Goal: Information Seeking & Learning: Learn about a topic

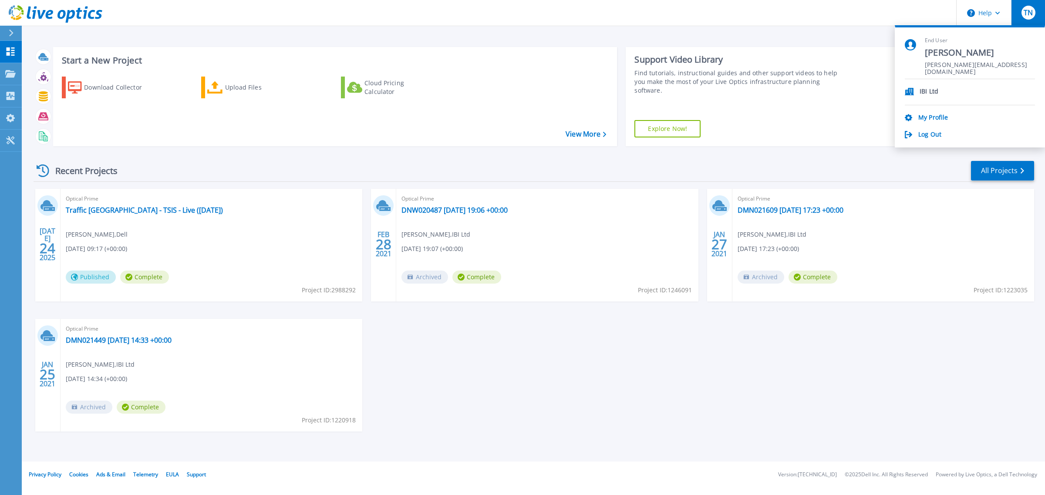
click at [923, 112] on div "IBI Ltd My Profile Log Out" at bounding box center [970, 109] width 130 height 60
click at [925, 114] on link "My Profile" at bounding box center [933, 118] width 30 height 8
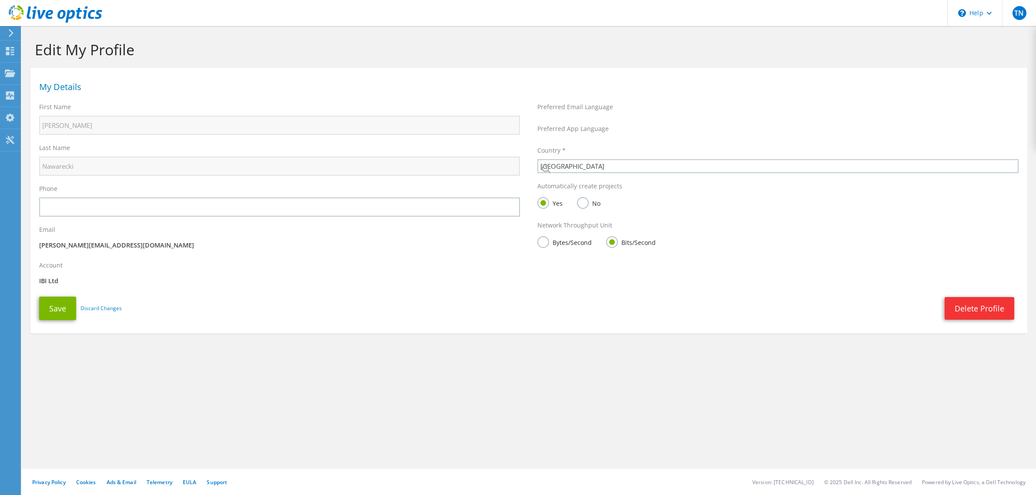
select select "75"
click at [5, 35] on div at bounding box center [10, 33] width 10 height 8
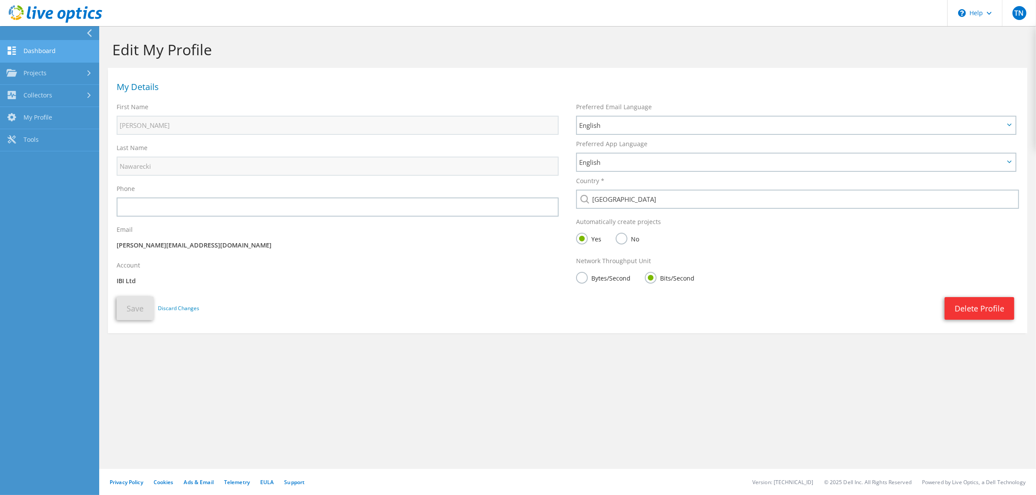
click at [36, 51] on link "Dashboard" at bounding box center [49, 51] width 99 height 22
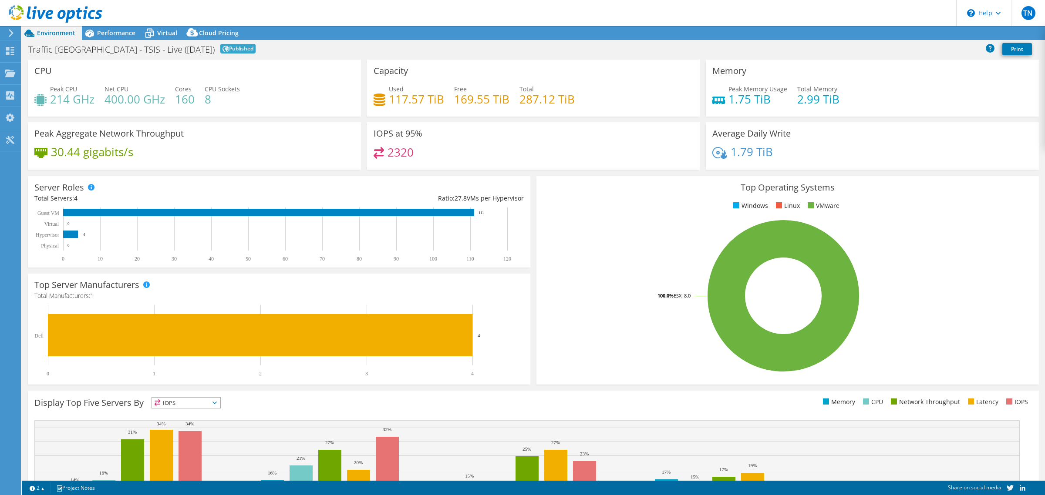
select select "EULondon"
select select "GBP"
click at [113, 32] on span "Performance" at bounding box center [116, 33] width 38 height 8
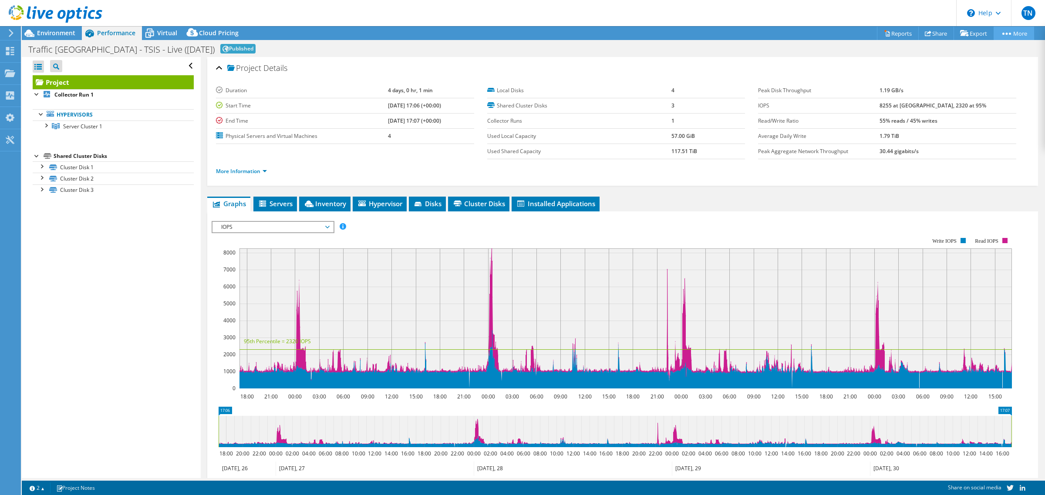
click at [1019, 34] on link "More" at bounding box center [1013, 33] width 40 height 13
click at [1013, 34] on link "More" at bounding box center [1013, 33] width 40 height 13
click at [1006, 34] on link "More" at bounding box center [1013, 33] width 40 height 13
click at [1010, 27] on link "More" at bounding box center [1013, 33] width 40 height 13
click at [1009, 30] on link "More" at bounding box center [1013, 33] width 40 height 13
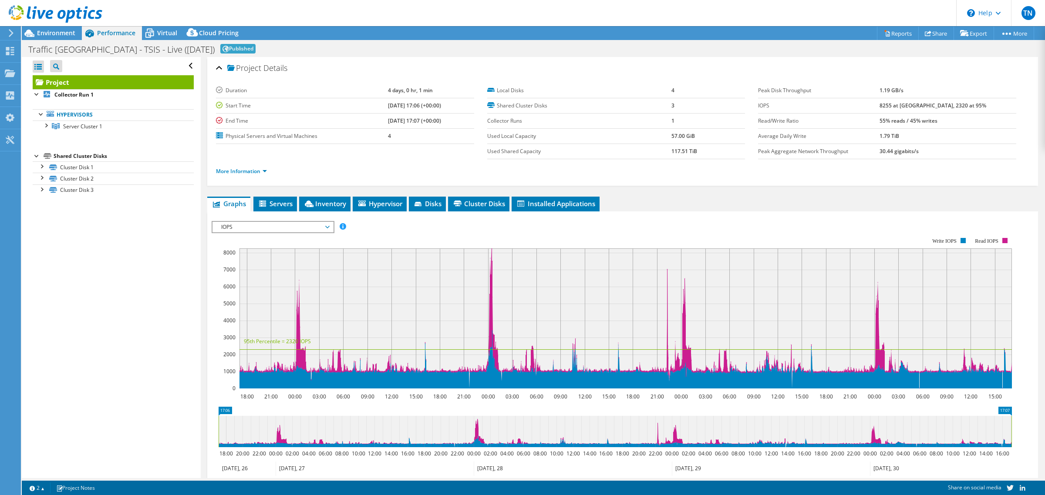
click at [228, 219] on div "IOPS Disk Throughput IO Size Latency Queue Depth CPU Percentage Memory Page Fau…" at bounding box center [623, 360] width 822 height 286
click at [230, 229] on span "IOPS" at bounding box center [273, 227] width 112 height 10
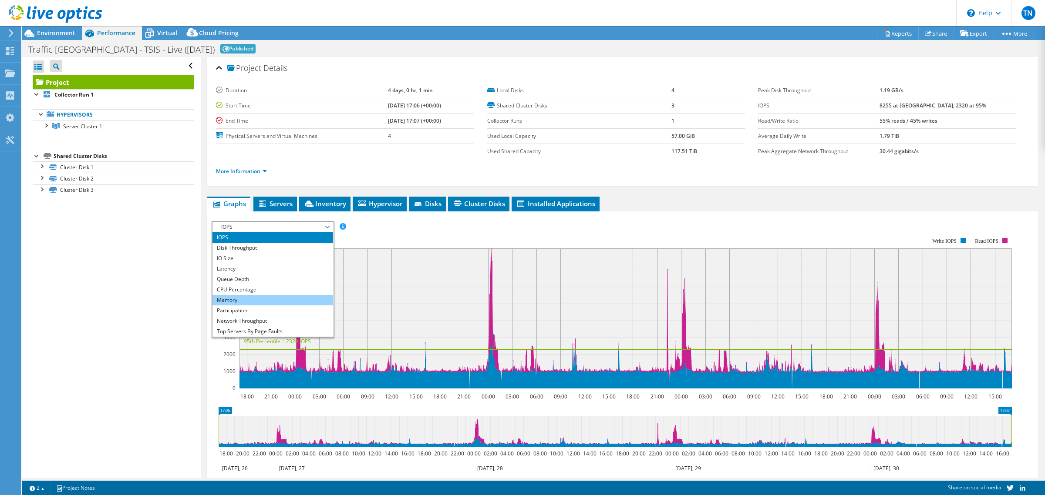
click at [249, 303] on li "Memory" at bounding box center [272, 300] width 121 height 10
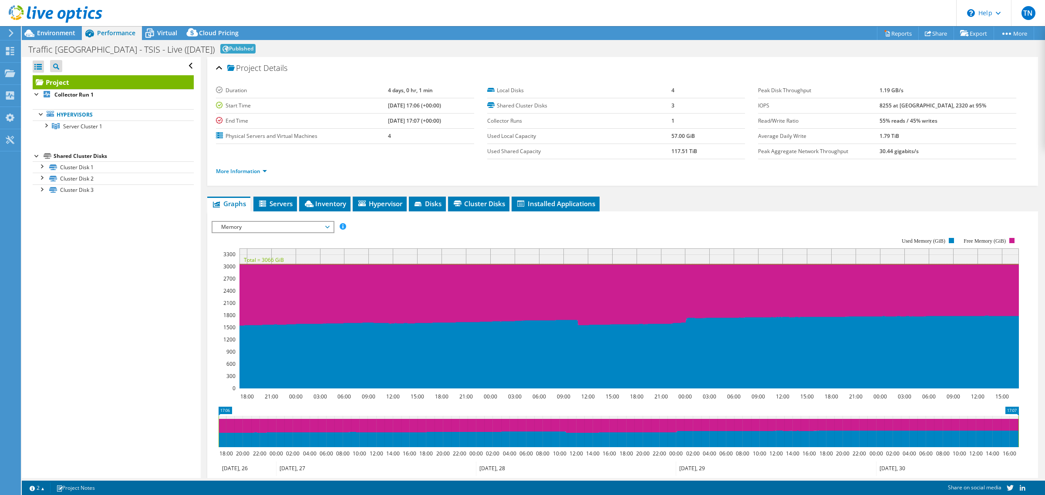
click at [282, 233] on rect at bounding box center [615, 313] width 807 height 174
click at [282, 230] on span "Memory" at bounding box center [273, 227] width 112 height 10
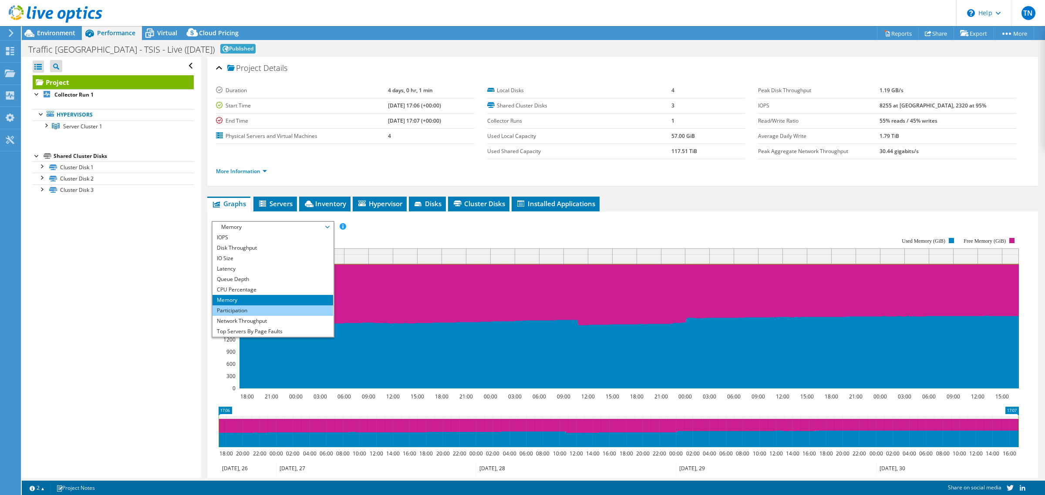
click at [272, 312] on li "Participation" at bounding box center [272, 311] width 121 height 10
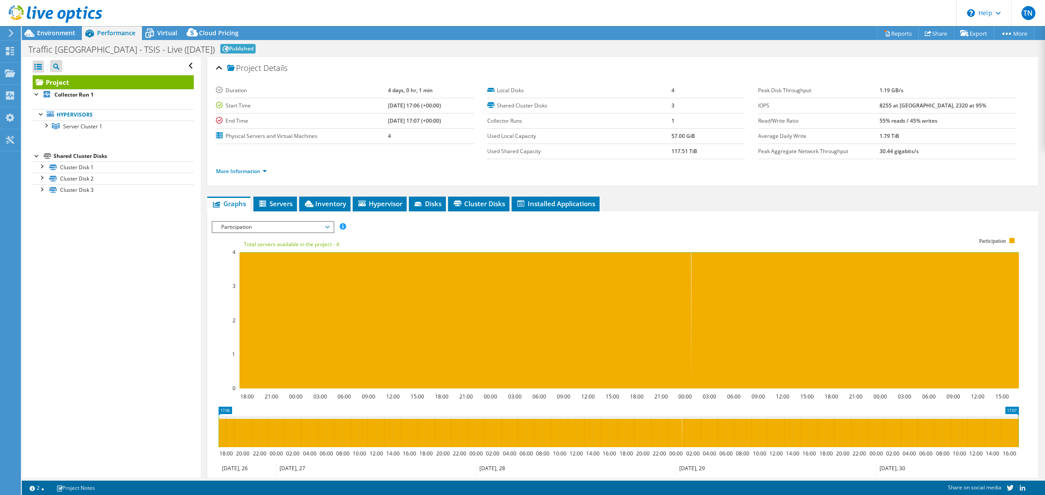
click at [276, 225] on span "Participation" at bounding box center [273, 227] width 112 height 10
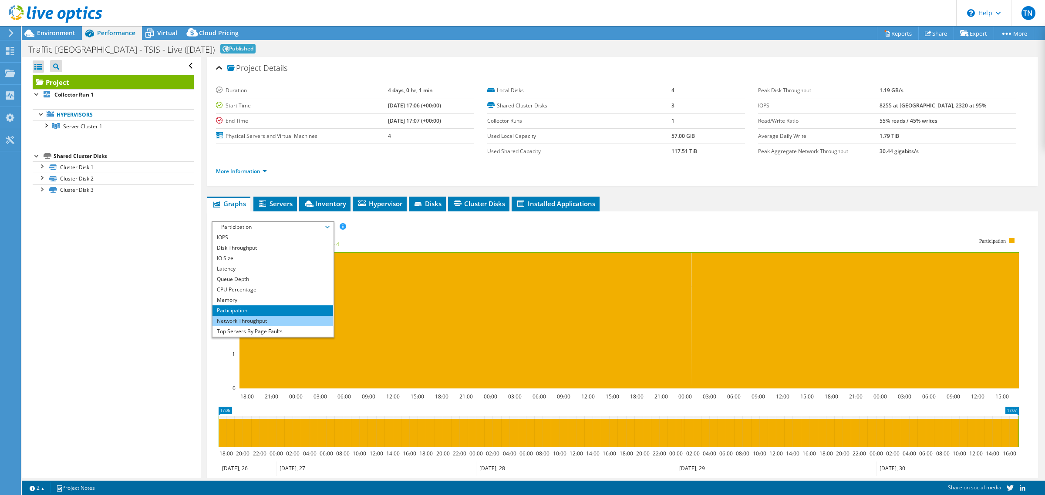
click at [278, 316] on li "Network Throughput" at bounding box center [272, 321] width 121 height 10
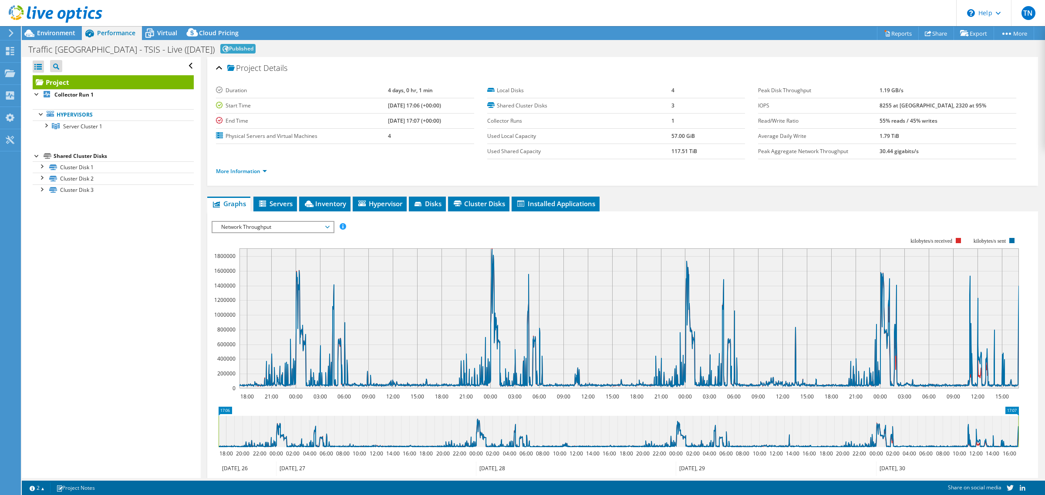
click at [294, 225] on span "Network Throughput" at bounding box center [273, 227] width 112 height 10
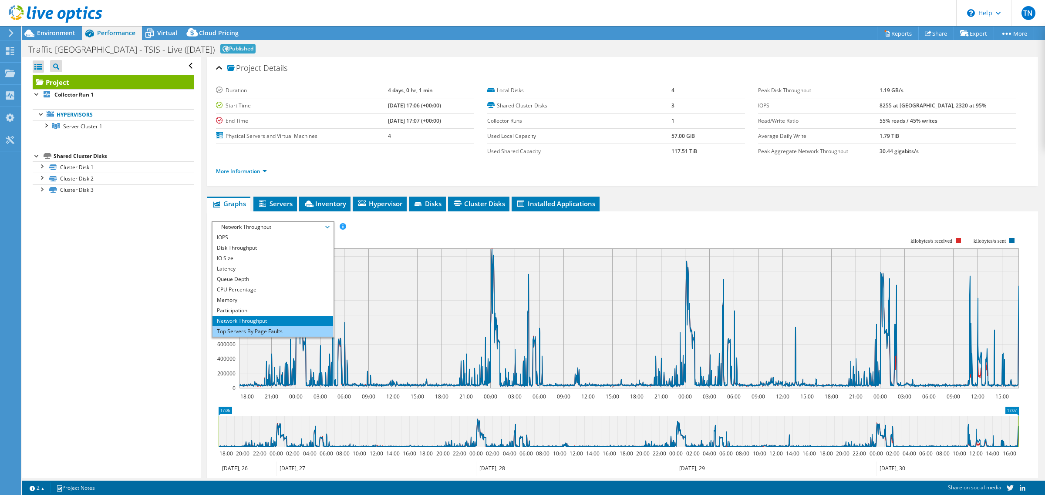
click at [286, 327] on li "Top Servers By Page Faults" at bounding box center [272, 331] width 121 height 10
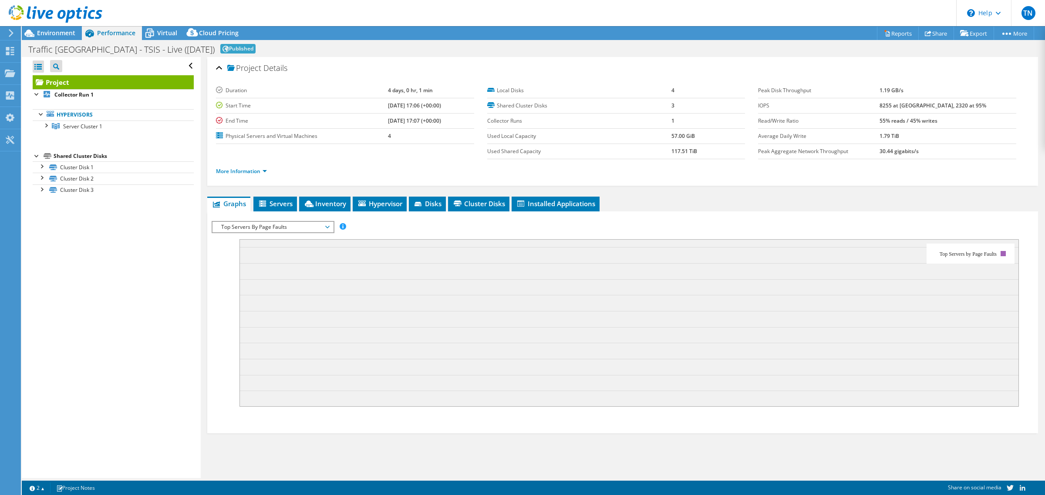
click at [306, 223] on span "Top Servers By Page Faults" at bounding box center [273, 227] width 112 height 10
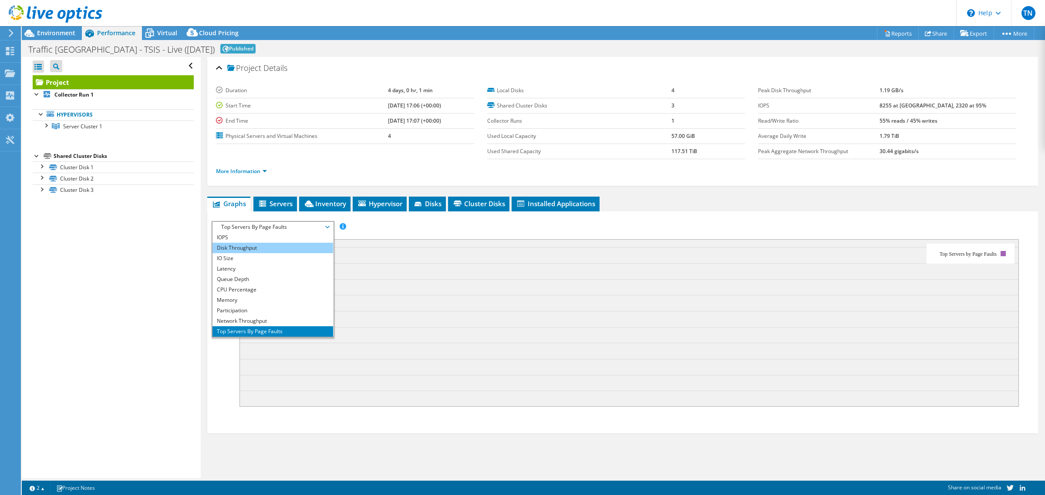
click at [298, 246] on li "Disk Throughput" at bounding box center [272, 248] width 121 height 10
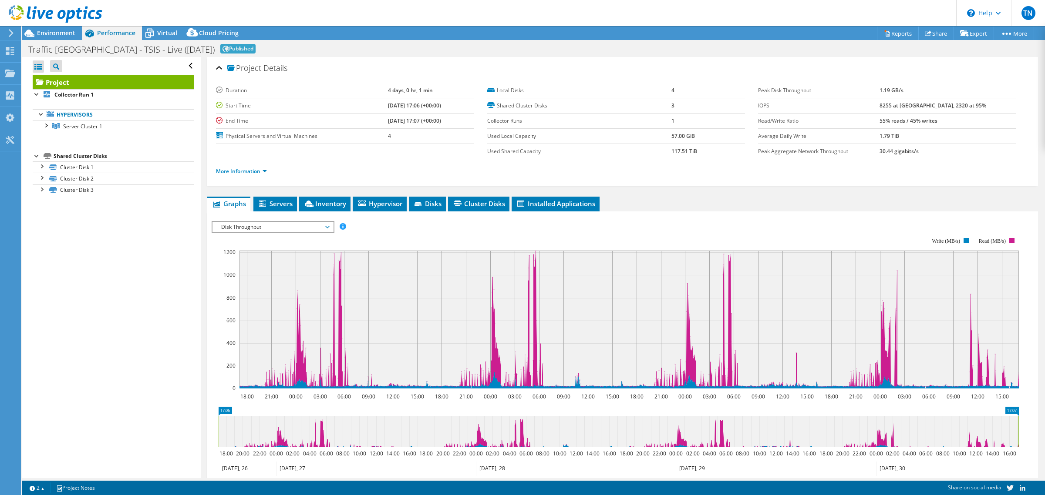
click at [302, 225] on span "Disk Throughput" at bounding box center [273, 227] width 112 height 10
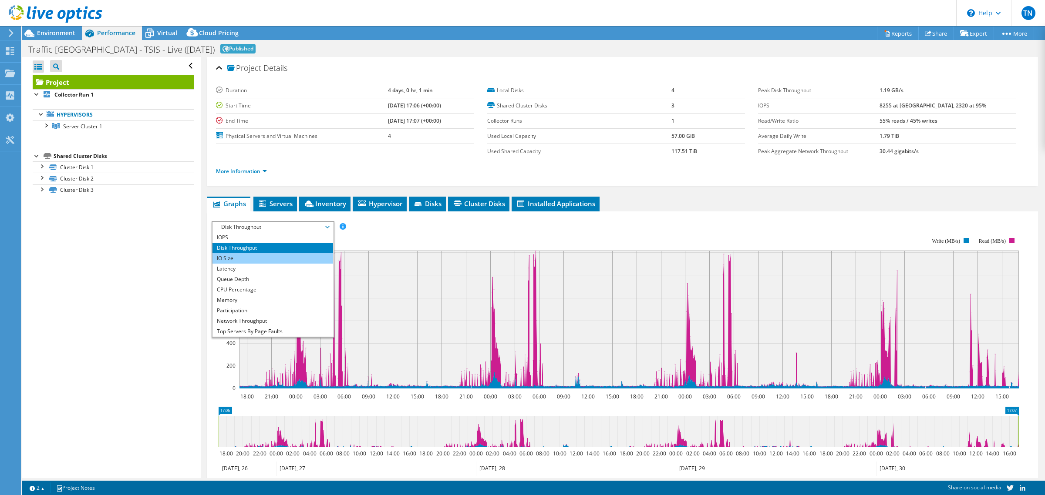
click at [301, 261] on li "IO Size" at bounding box center [272, 258] width 121 height 10
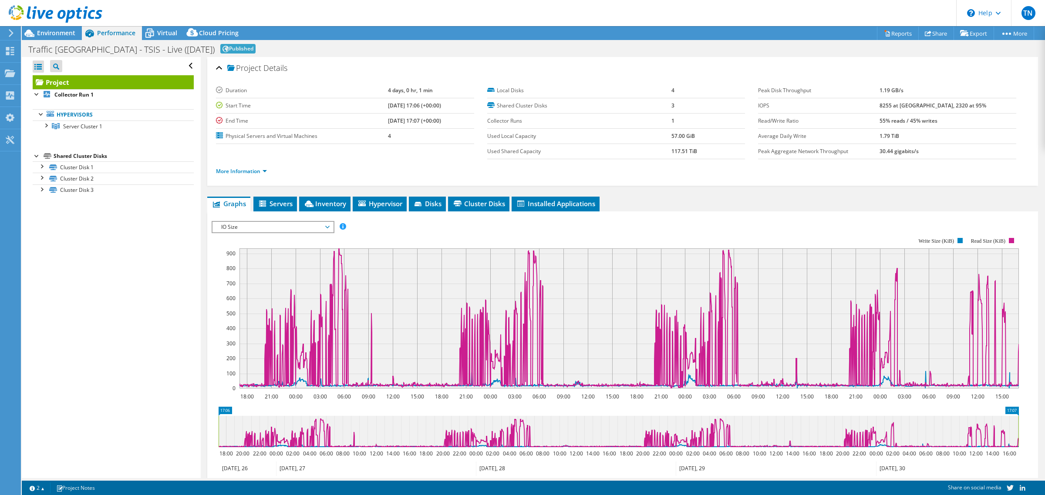
click at [303, 224] on span "IO Size" at bounding box center [273, 227] width 112 height 10
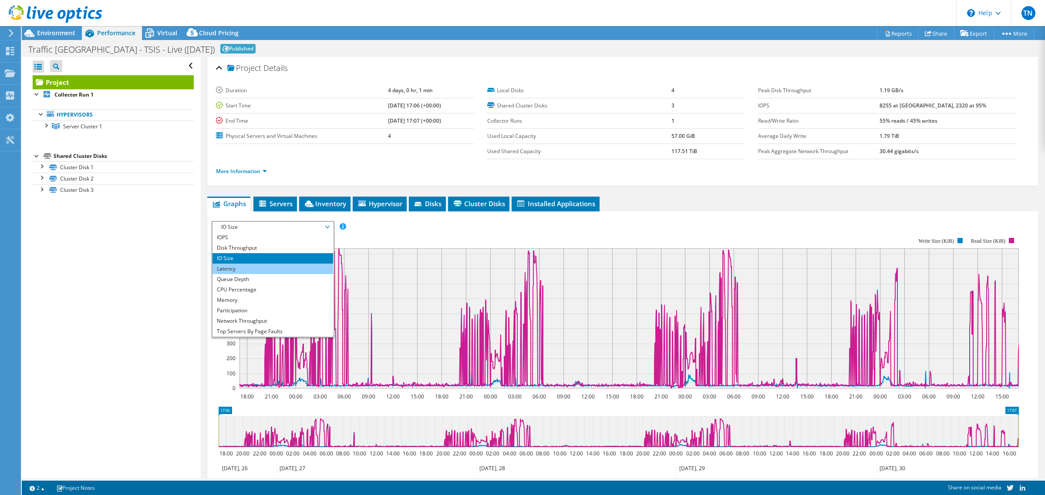
click at [296, 268] on li "Latency" at bounding box center [272, 269] width 121 height 10
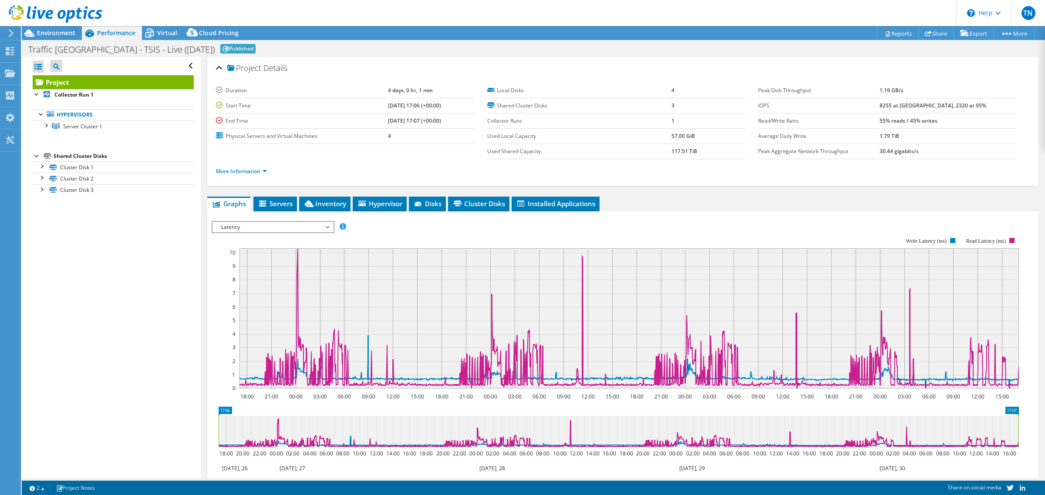
click at [312, 226] on span "Latency" at bounding box center [273, 227] width 112 height 10
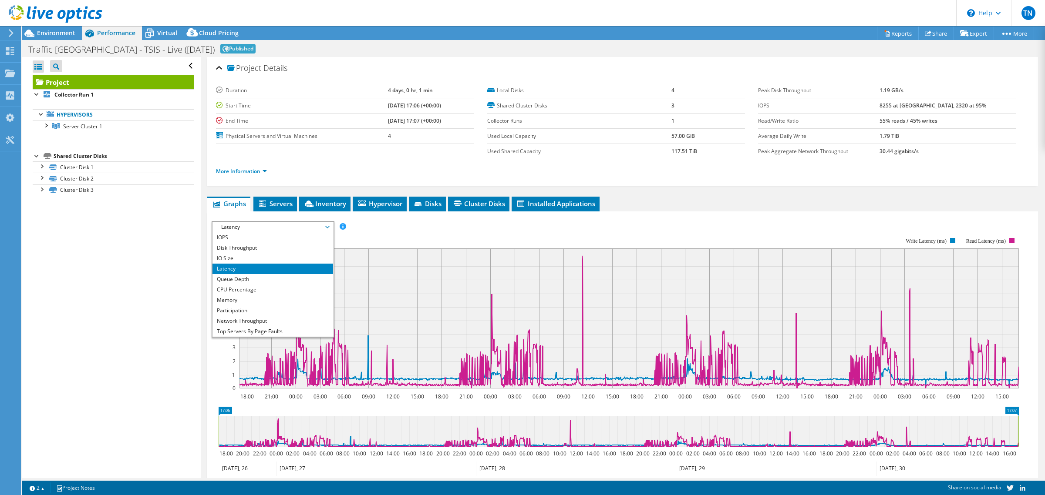
click at [297, 273] on li "Latency" at bounding box center [272, 269] width 121 height 10
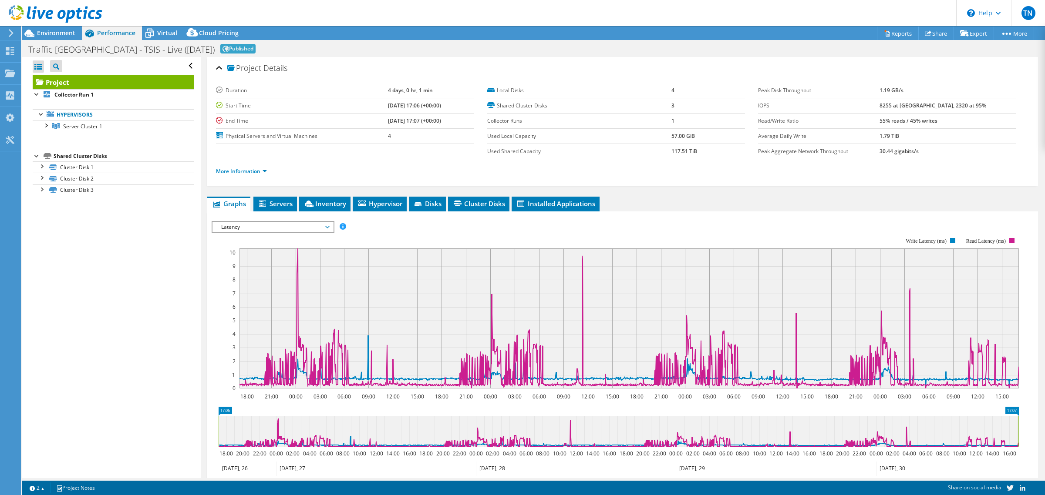
click at [303, 231] on span "Latency" at bounding box center [273, 227] width 112 height 10
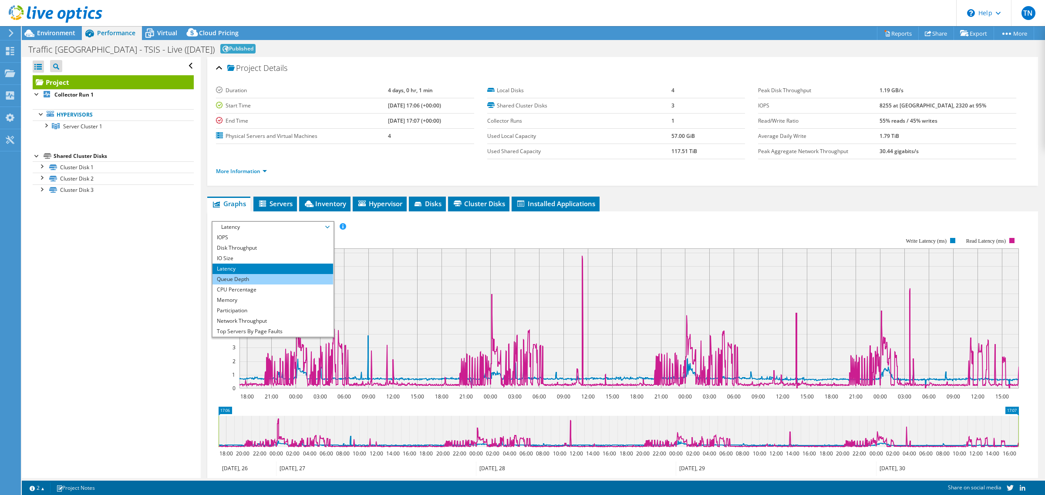
click at [301, 281] on li "Queue Depth" at bounding box center [272, 279] width 121 height 10
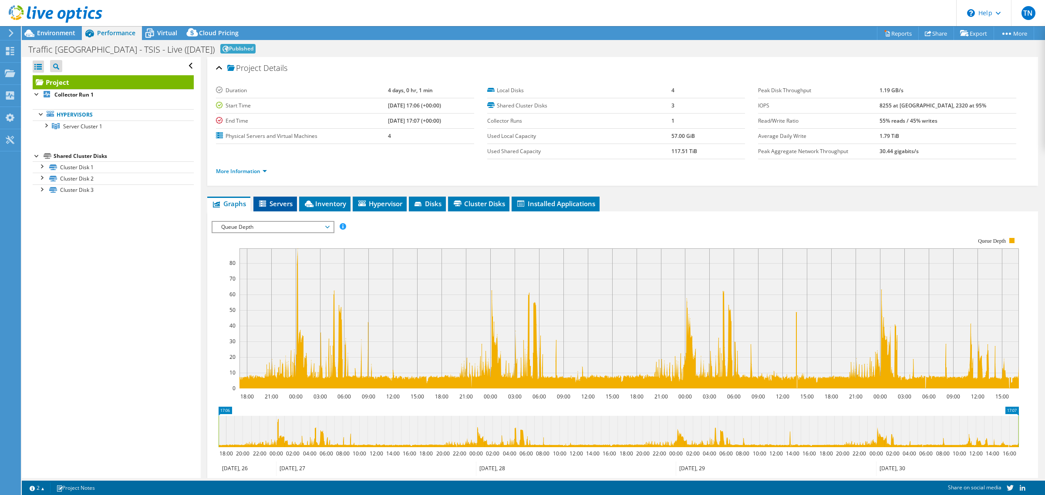
click at [284, 207] on span "Servers" at bounding box center [275, 203] width 35 height 9
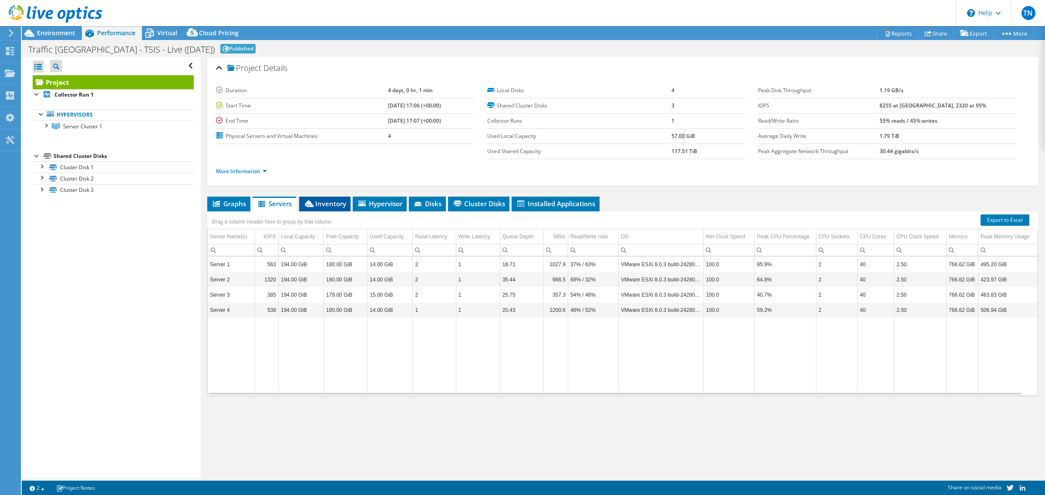
click at [333, 198] on li "Inventory" at bounding box center [324, 204] width 51 height 15
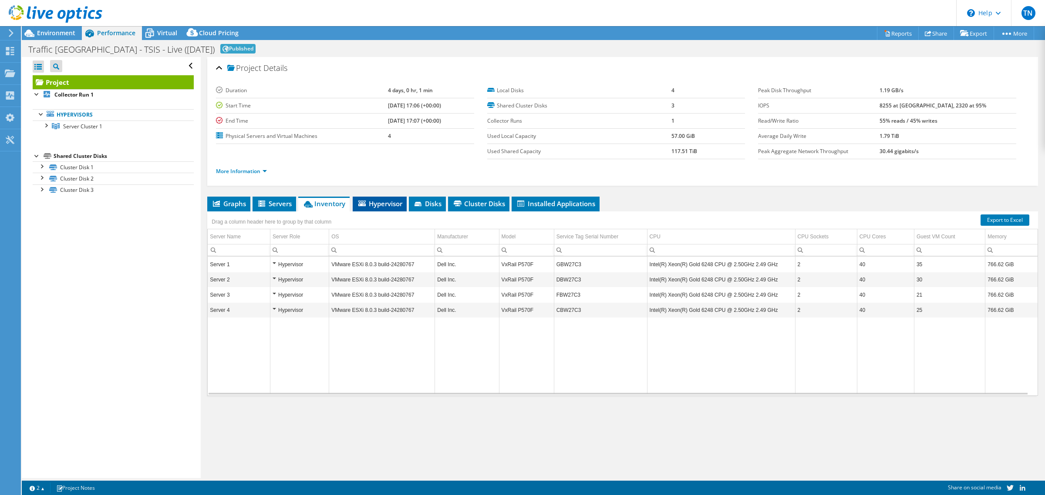
click at [371, 206] on span "Hypervisor" at bounding box center [379, 203] width 45 height 9
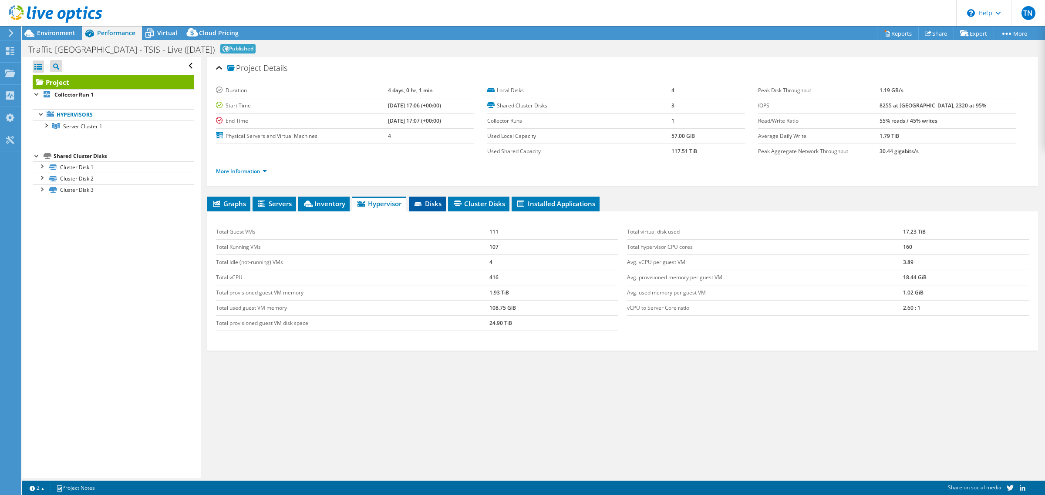
click at [426, 204] on span "Disks" at bounding box center [427, 203] width 28 height 9
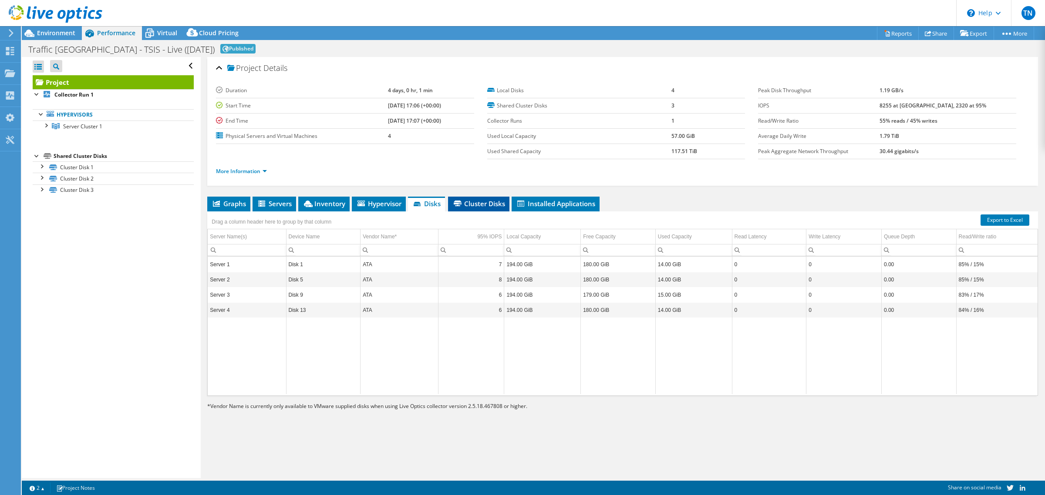
click at [469, 203] on span "Cluster Disks" at bounding box center [478, 203] width 53 height 9
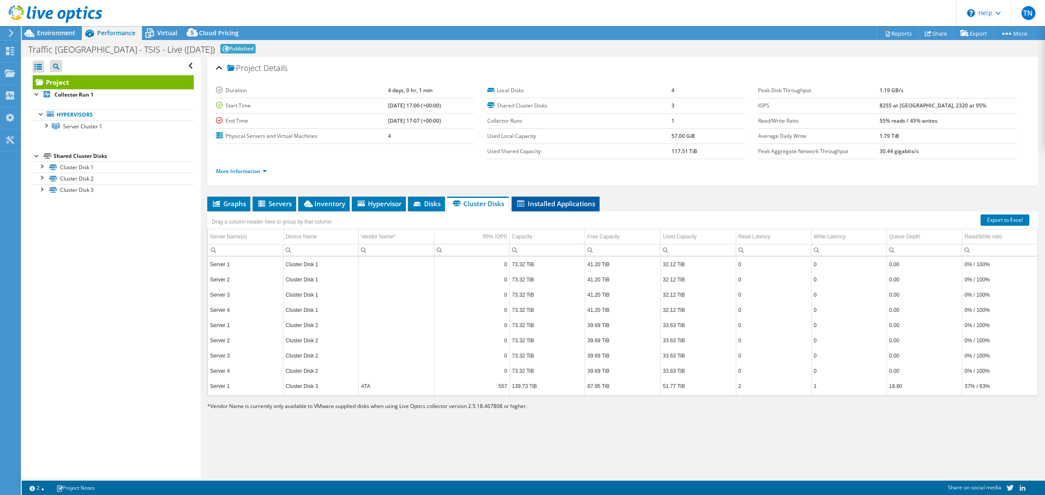
click at [538, 201] on span "Installed Applications" at bounding box center [555, 203] width 79 height 9
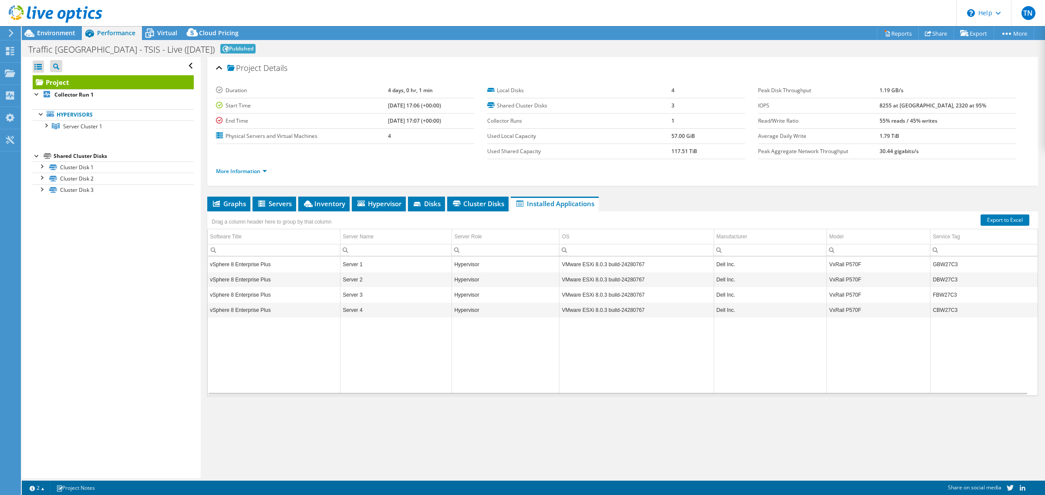
scroll to position [3, 0]
